Goal: Task Accomplishment & Management: Manage account settings

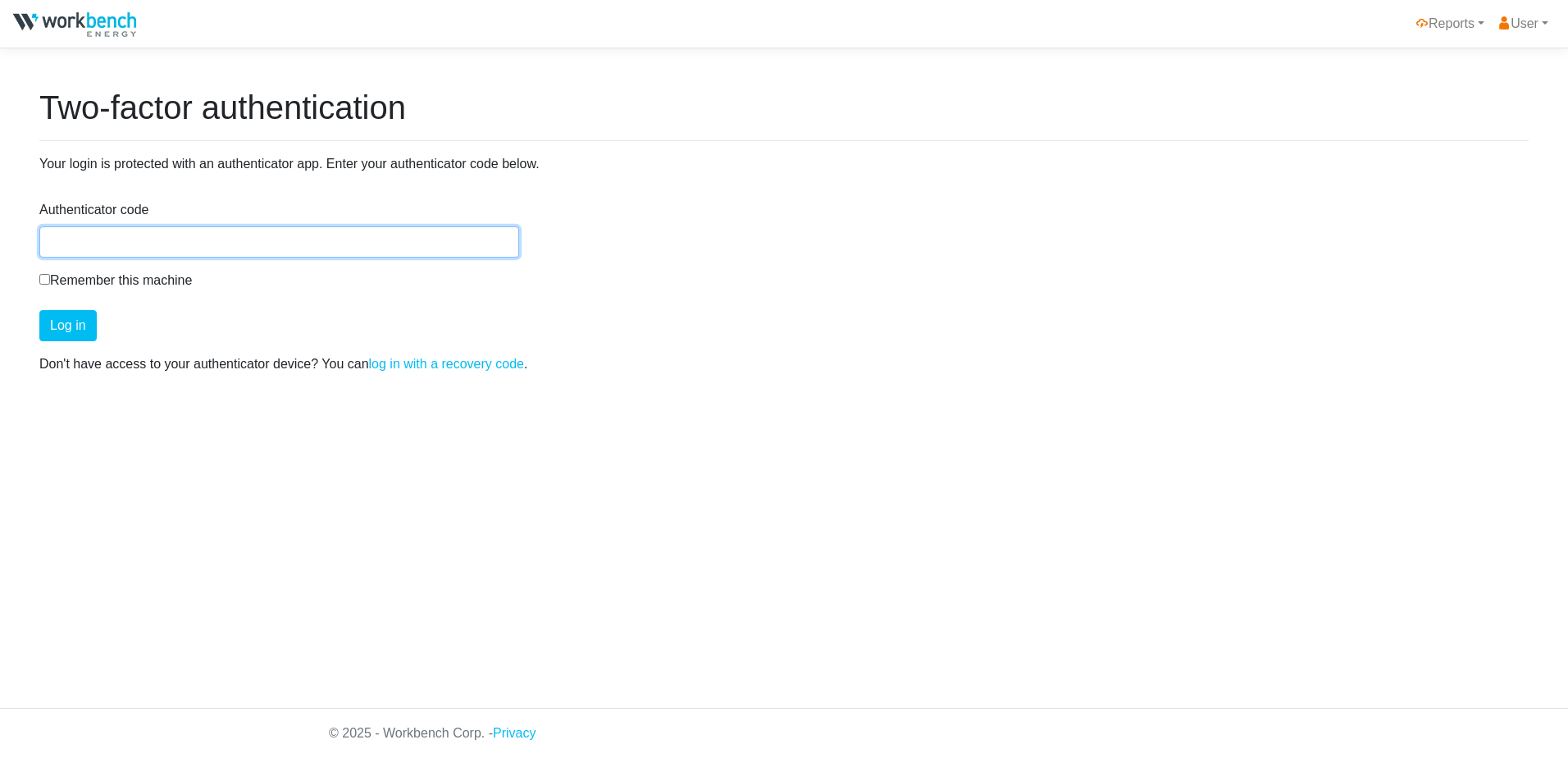
click at [169, 236] on input "Authenticator code" at bounding box center [279, 242] width 480 height 31
click at [266, 231] on input "Authenticator code" at bounding box center [279, 242] width 480 height 31
type input "120205"
click at [47, 279] on input "Remember this machine" at bounding box center [45, 279] width 11 height 11
checkbox input "true"
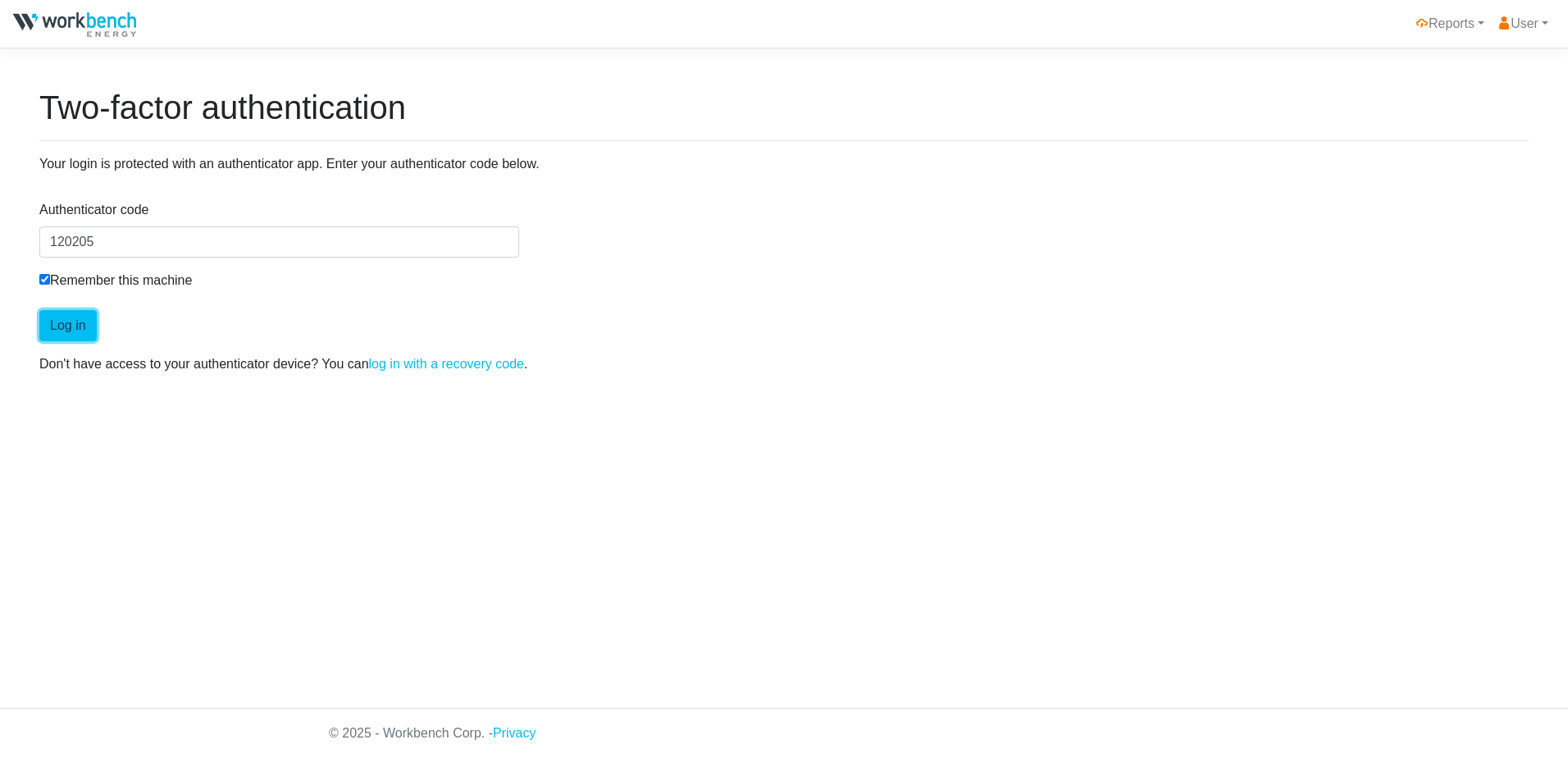
click at [63, 320] on button "Log in" at bounding box center [68, 325] width 57 height 31
